Goal: Information Seeking & Learning: Check status

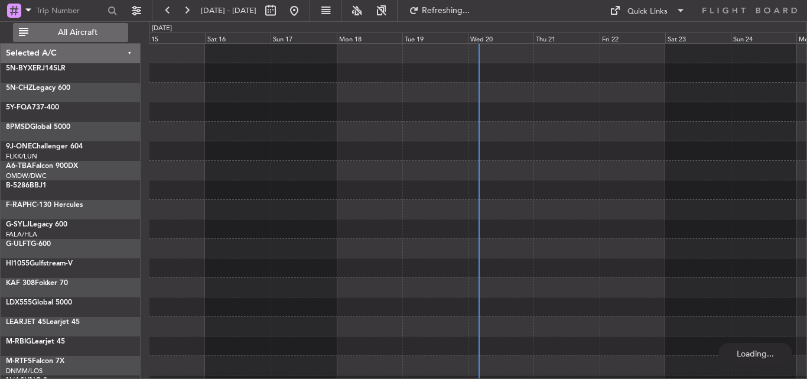
click at [90, 33] on span "All Aircraft" at bounding box center [78, 32] width 94 height 8
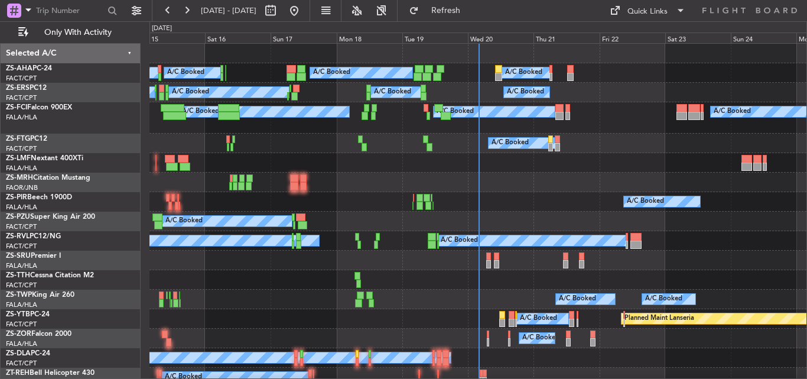
click at [477, 37] on div "Wed 20" at bounding box center [501, 37] width 66 height 11
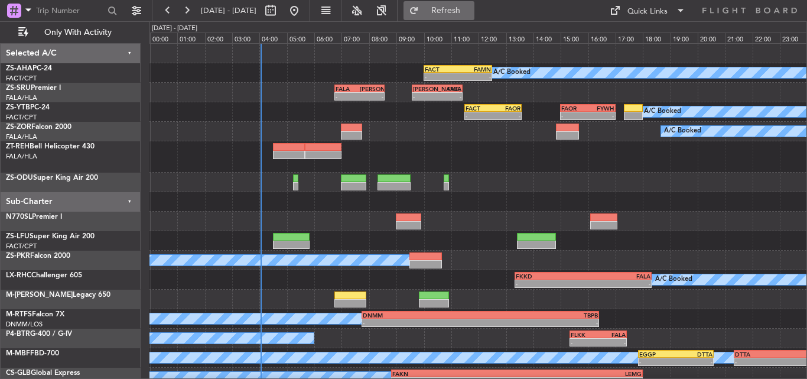
click at [454, 12] on button "Refresh" at bounding box center [438, 10] width 71 height 19
click at [181, 9] on button at bounding box center [186, 10] width 19 height 19
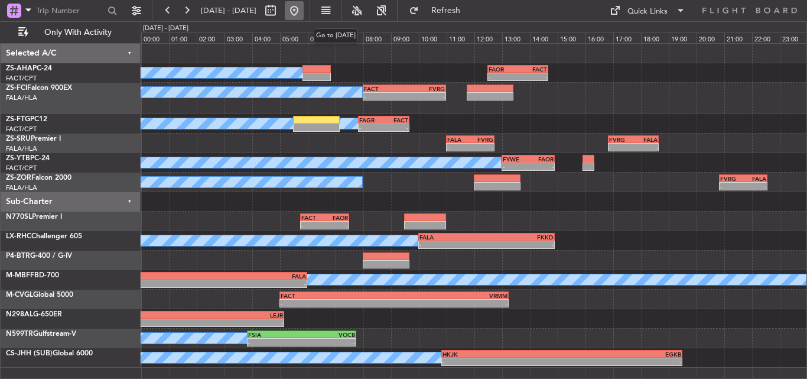
click at [304, 8] on button at bounding box center [294, 10] width 19 height 19
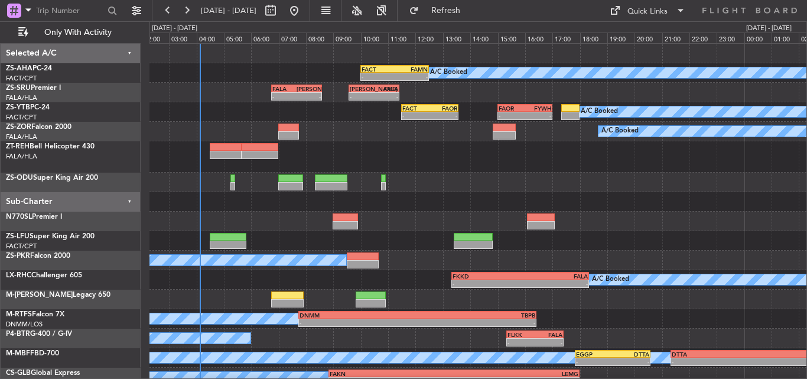
click at [209, 122] on div "A/C Booked FACT 10:00 Z FAMN 12:30 Z - - - - FALA 06:45 Z FAGG 08:35 Z - - FAGG…" at bounding box center [477, 235] width 657 height 382
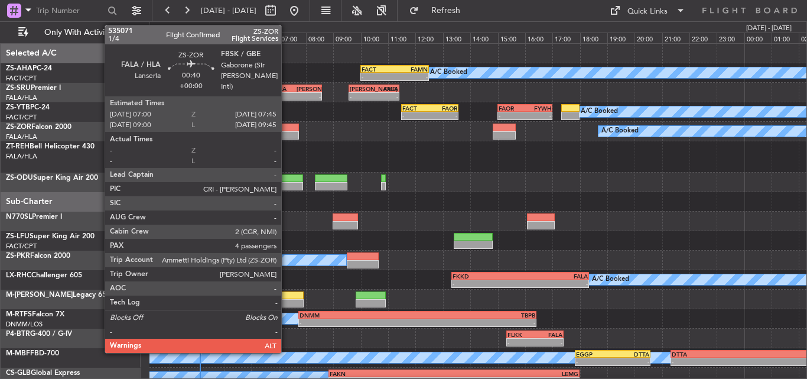
click at [286, 126] on div at bounding box center [288, 127] width 21 height 8
